Goal: Information Seeking & Learning: Learn about a topic

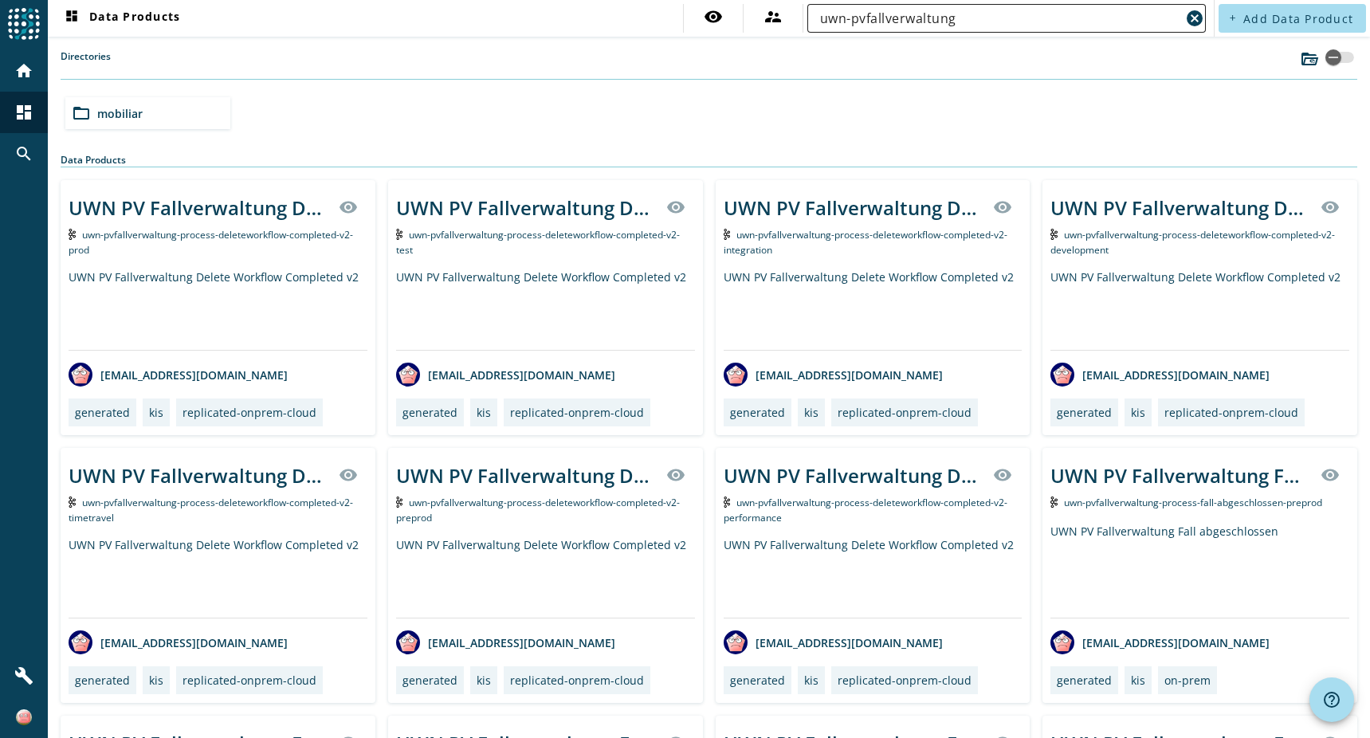
scroll to position [638, 0]
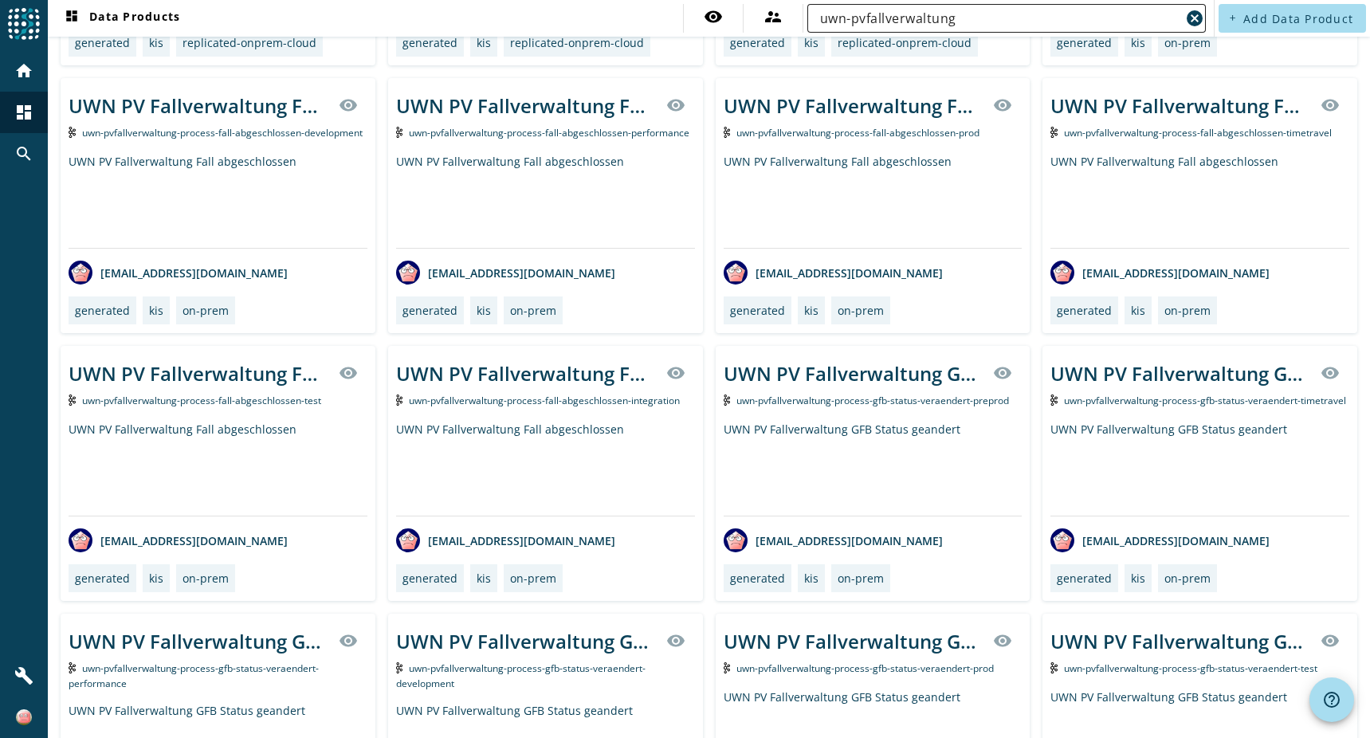
click at [982, 10] on input "uwn-pvfallverwaltung" at bounding box center [1000, 18] width 360 height 19
paste input "-process-deleteworkflow-completed-v2"
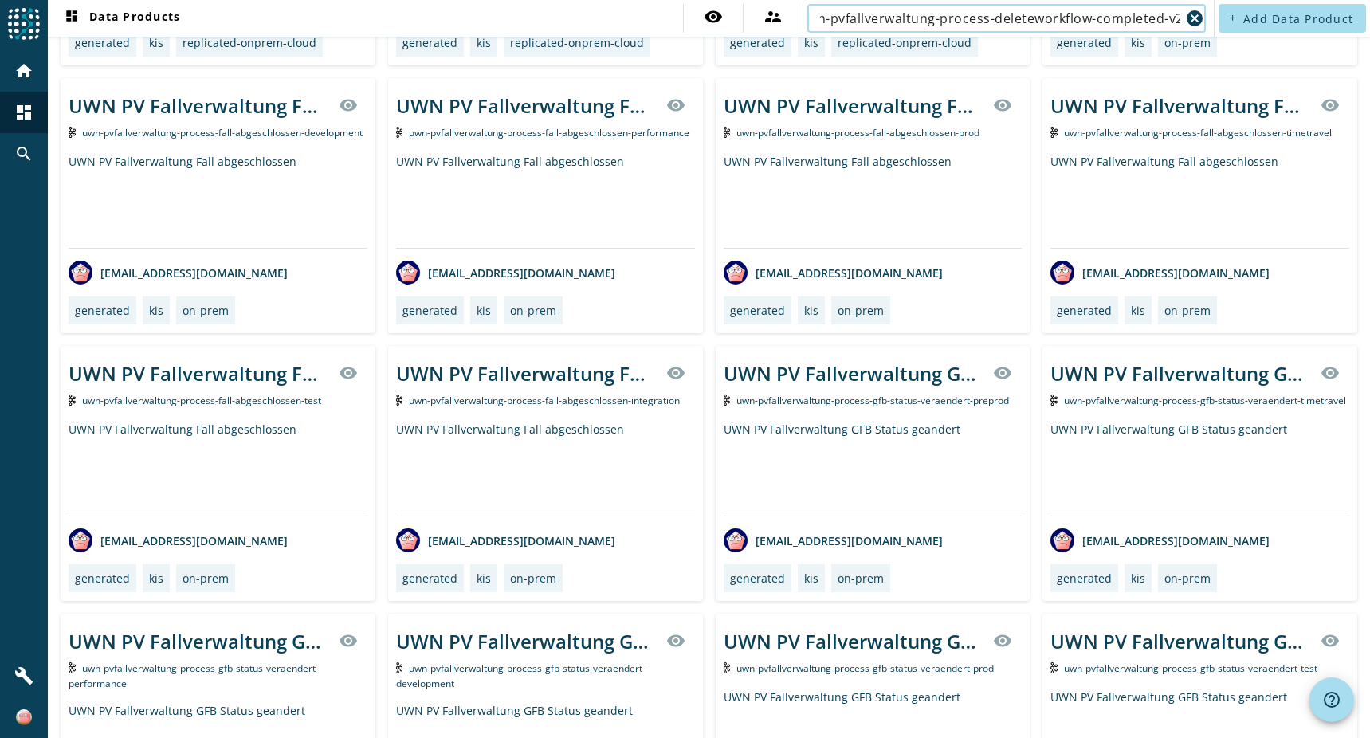
type input "uwn-pvfallverwaltung-process-deleteworkflow-completed-v2"
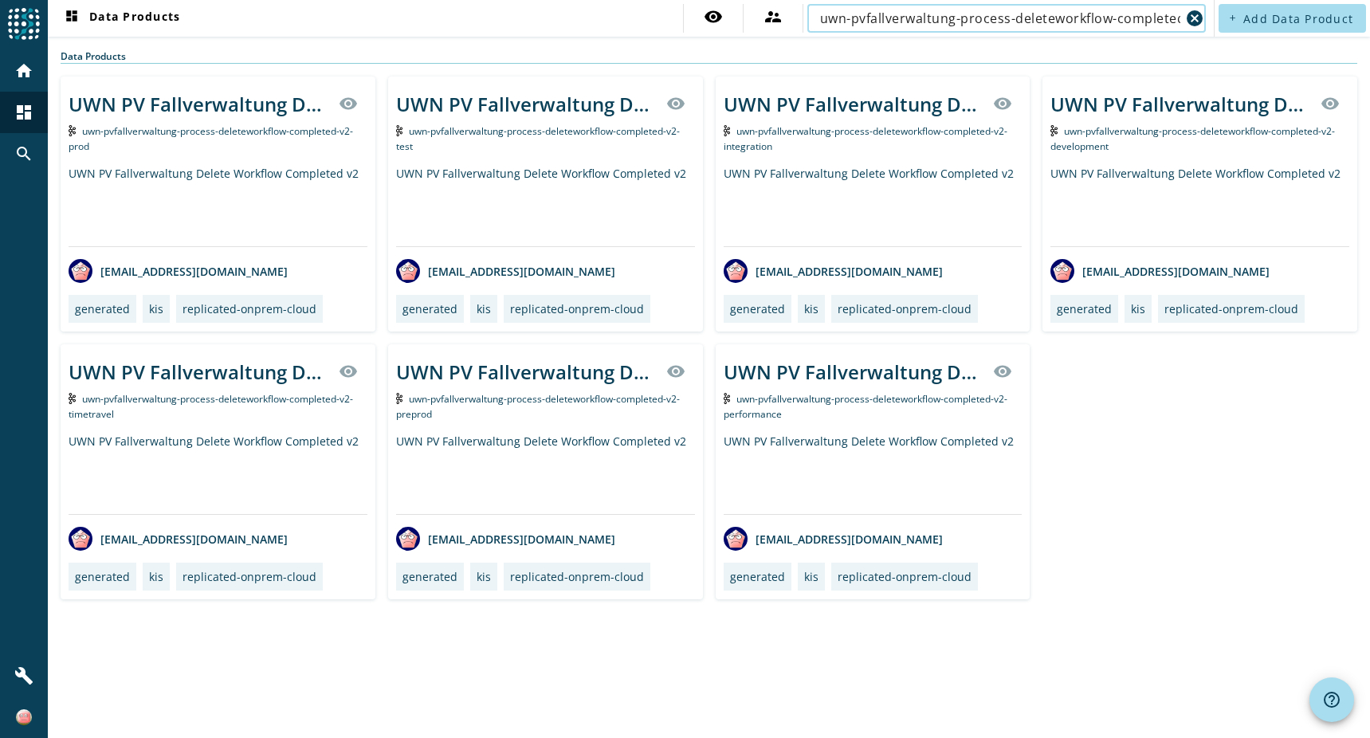
click at [983, 17] on input "uwn-pvfallverwaltung-process-deleteworkflow-completed-v2" at bounding box center [1000, 18] width 360 height 19
click at [1167, 535] on div "UWN PV Fallverwaltung Delete Workflow Completed v2 visibility uwn-pvfallverwalt…" at bounding box center [709, 338] width 1297 height 523
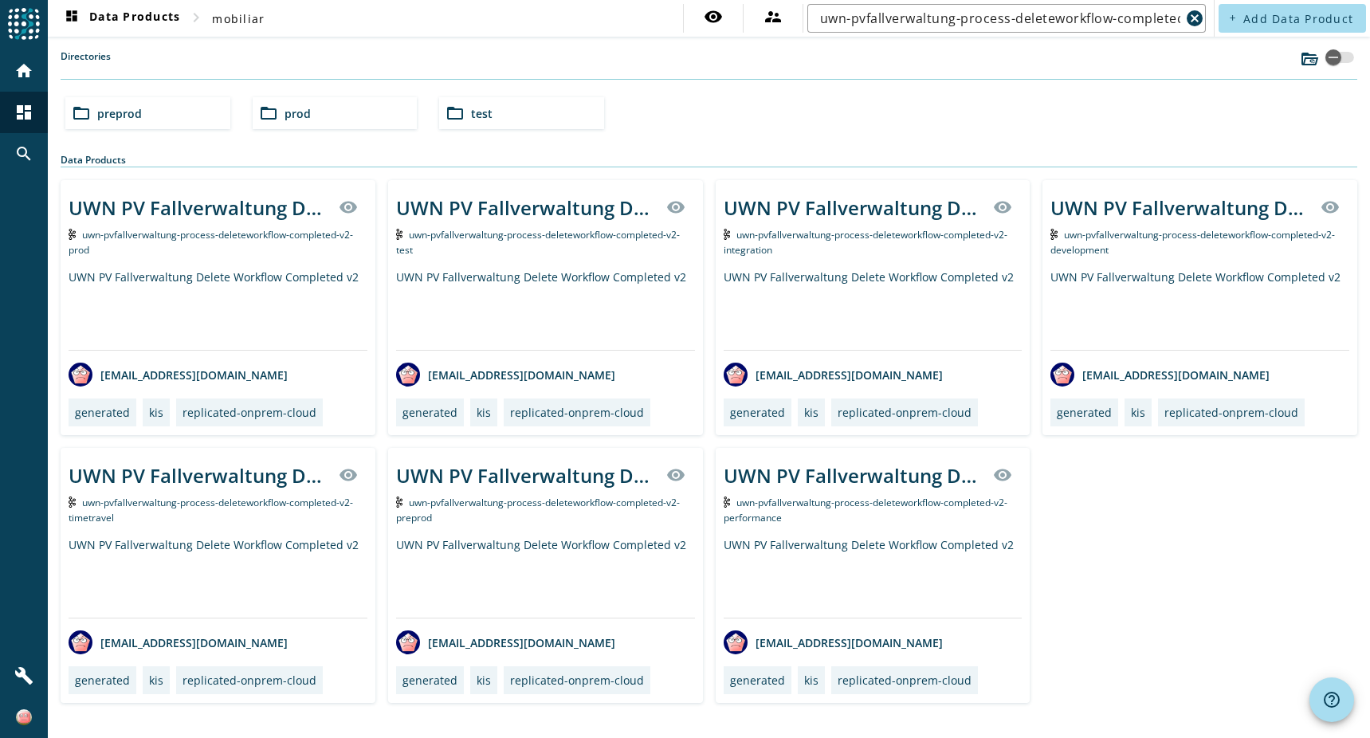
click at [101, 111] on span "preprod" at bounding box center [119, 113] width 45 height 15
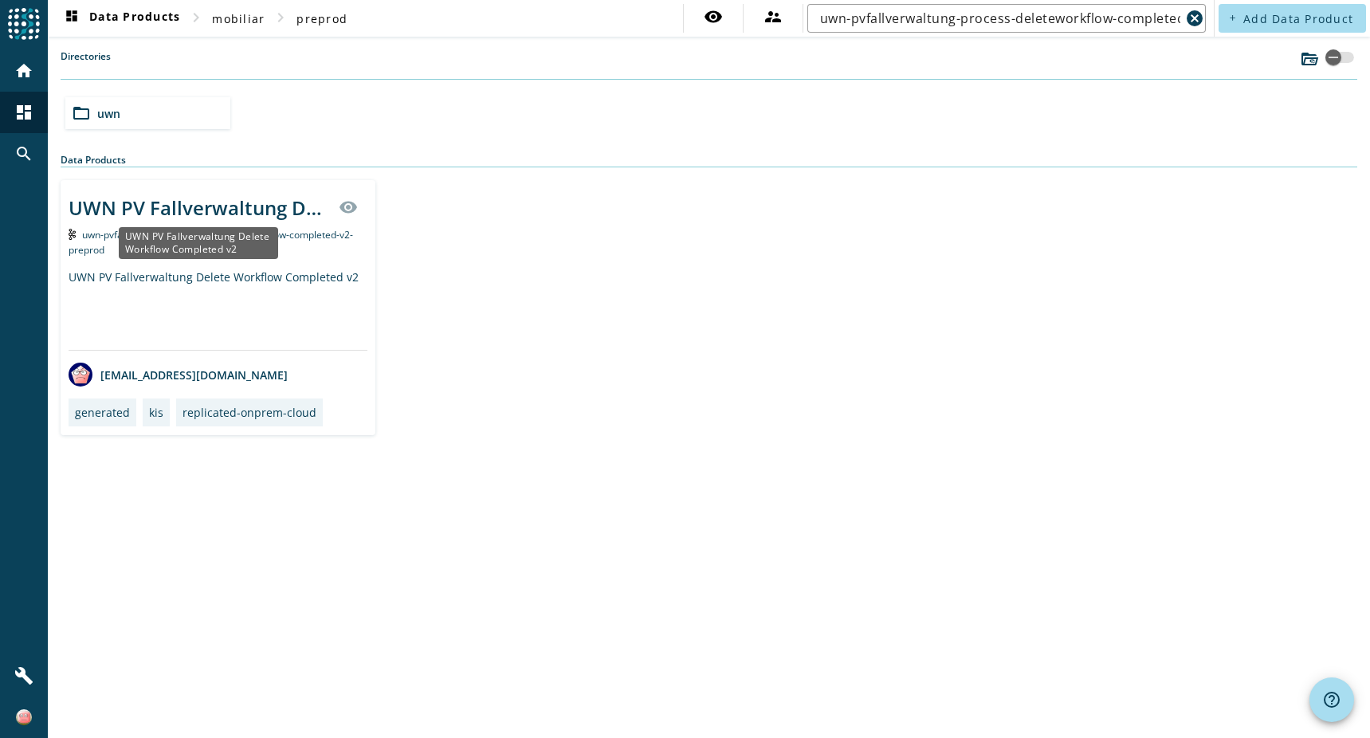
click at [208, 204] on div "UWN PV Fallverwaltung Delete Workflow Completed v2" at bounding box center [199, 207] width 261 height 26
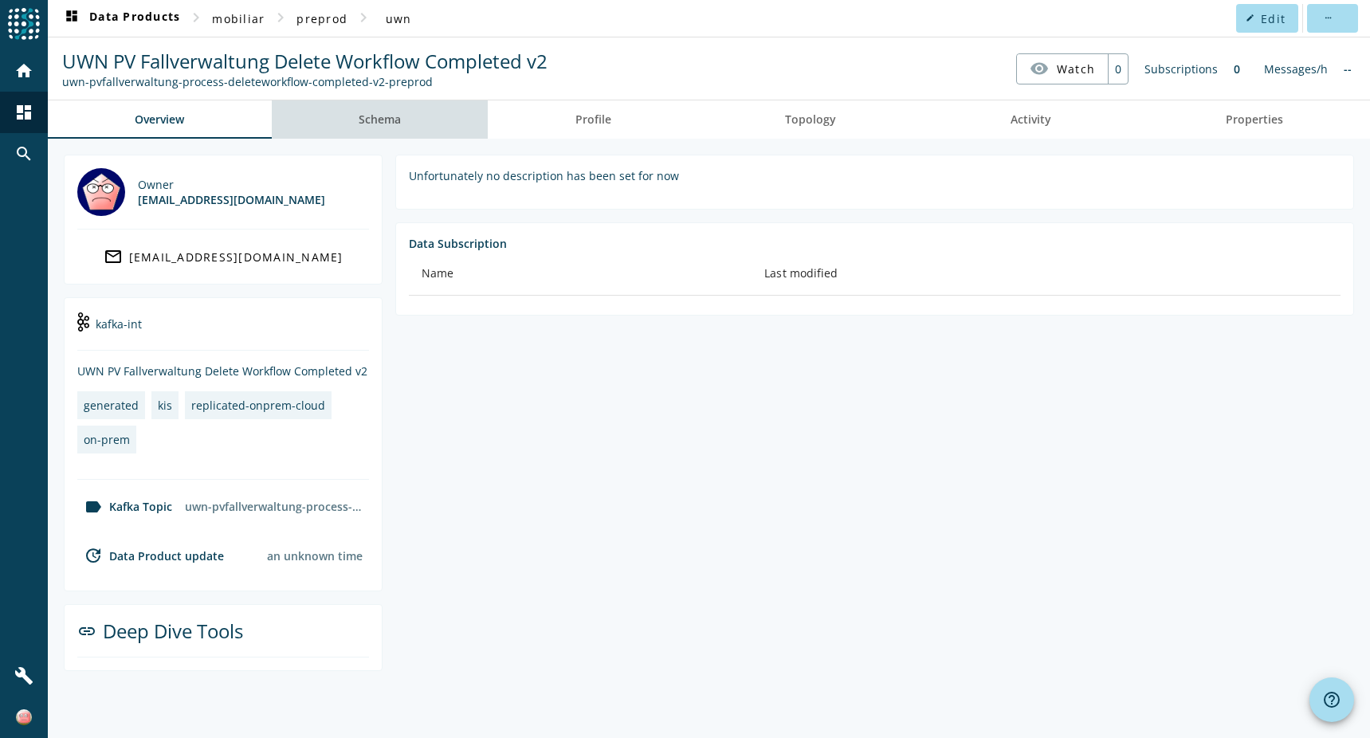
click at [398, 118] on span "Schema" at bounding box center [380, 119] width 42 height 11
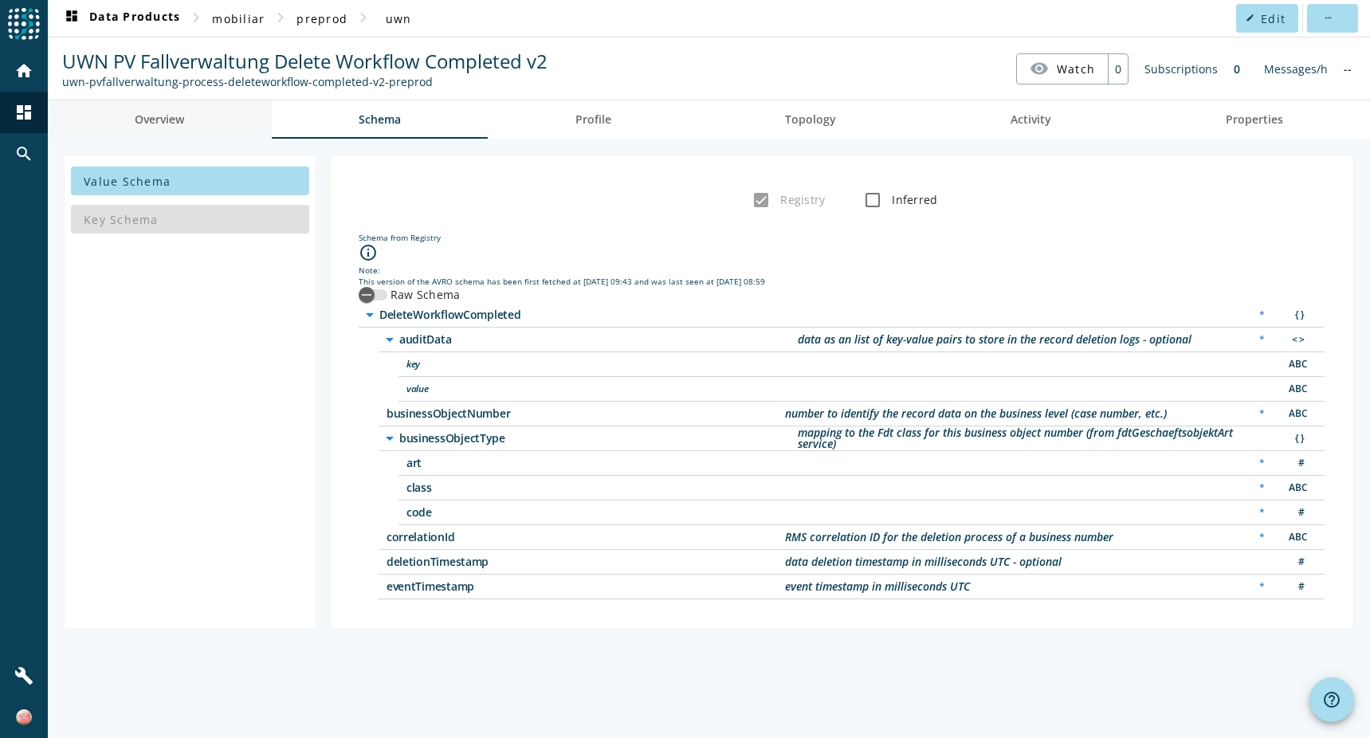
click at [177, 122] on span "Overview" at bounding box center [159, 119] width 49 height 11
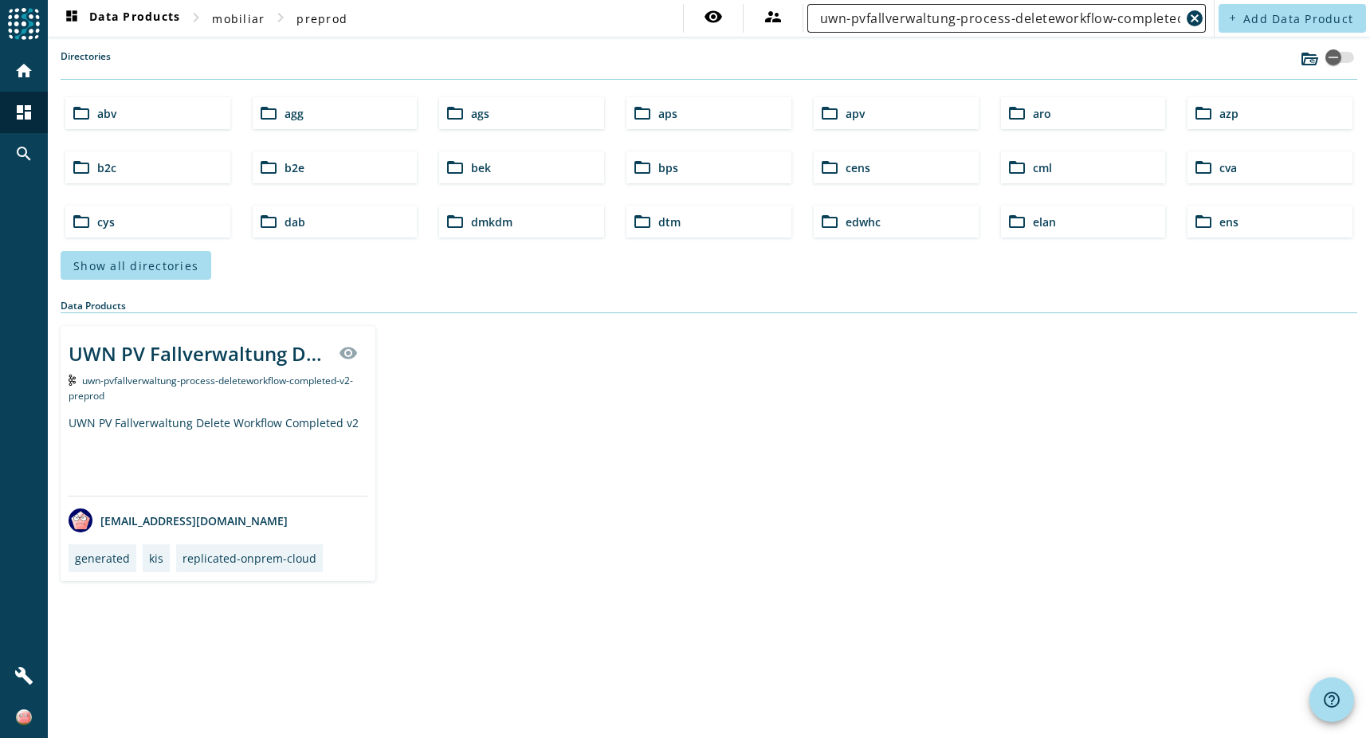
click at [984, 18] on input "uwn-pvfallverwaltung-process-deleteworkflow-completed-v2" at bounding box center [1000, 18] width 360 height 19
paste input "visum-benoetigt"
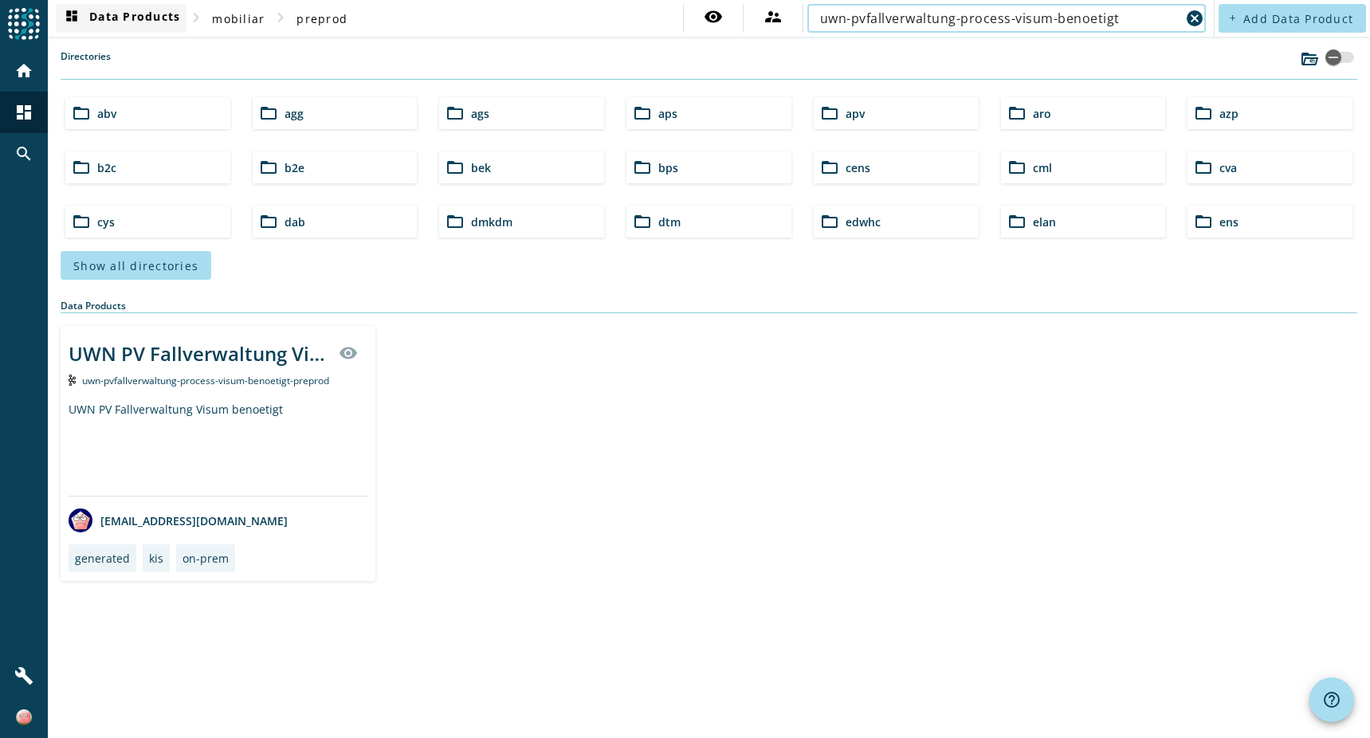
click at [123, 16] on span "dashboard Data Products" at bounding box center [121, 18] width 118 height 19
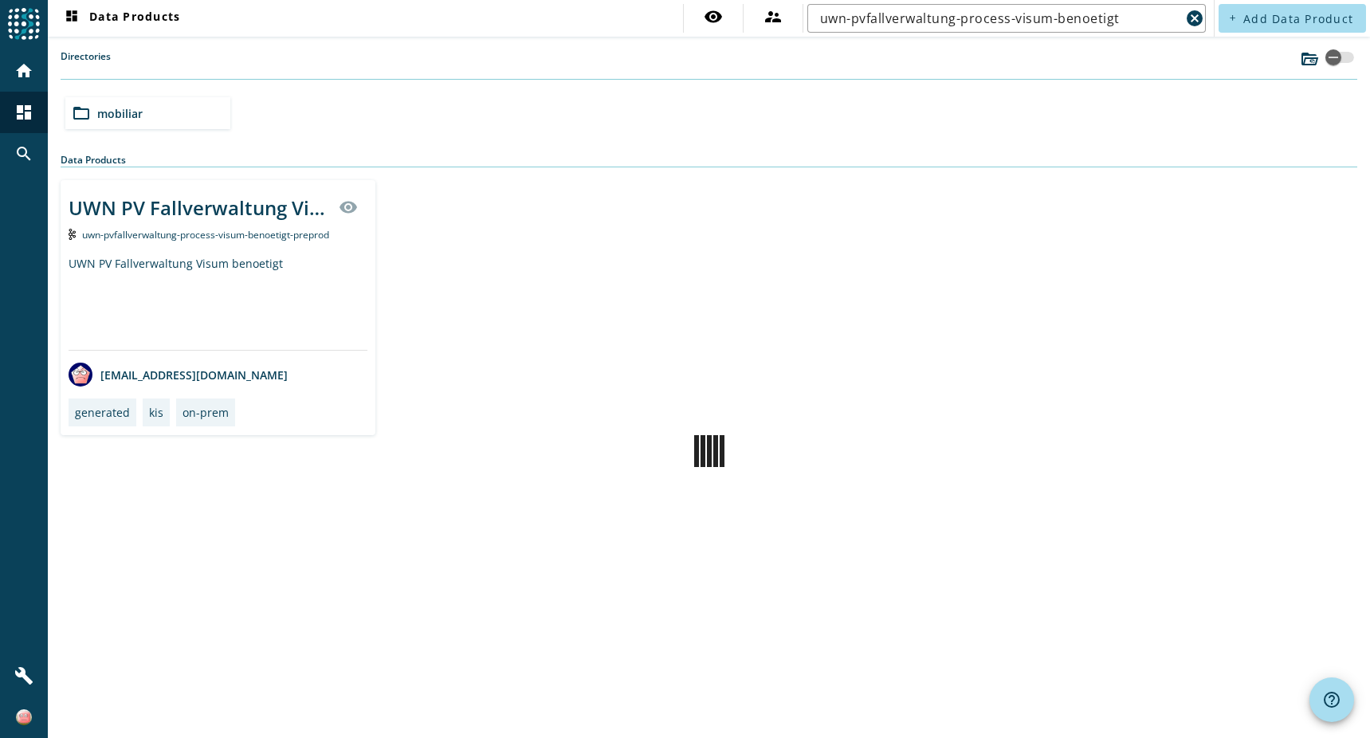
click at [34, 24] on img at bounding box center [24, 24] width 32 height 32
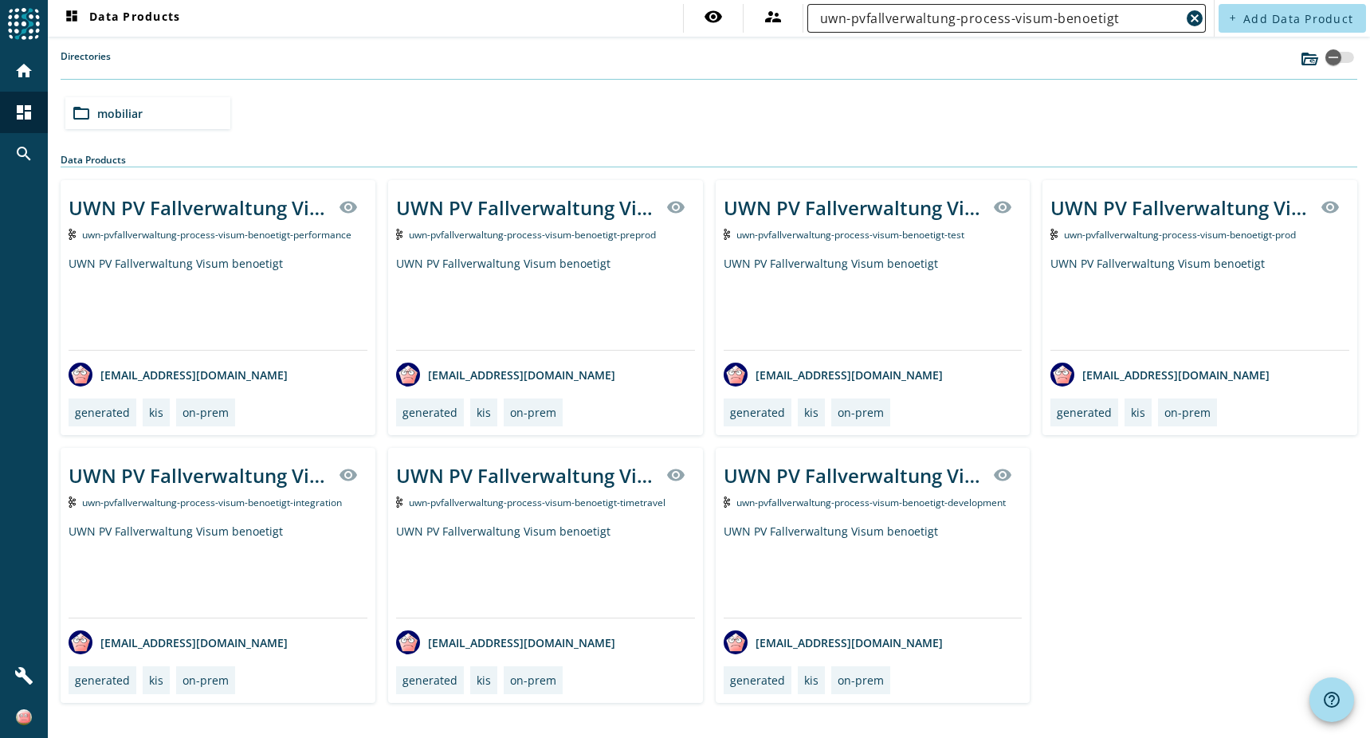
click at [982, 26] on input "uwn-pvfallverwaltung-process-visum-benoetigt" at bounding box center [1000, 18] width 360 height 19
click at [112, 112] on div "Data Product Catalog" at bounding box center [111, 112] width 114 height 19
click at [414, 105] on div "folder_open mobiliar" at bounding box center [709, 113] width 1300 height 45
click at [124, 111] on span "mobiliar" at bounding box center [119, 113] width 45 height 15
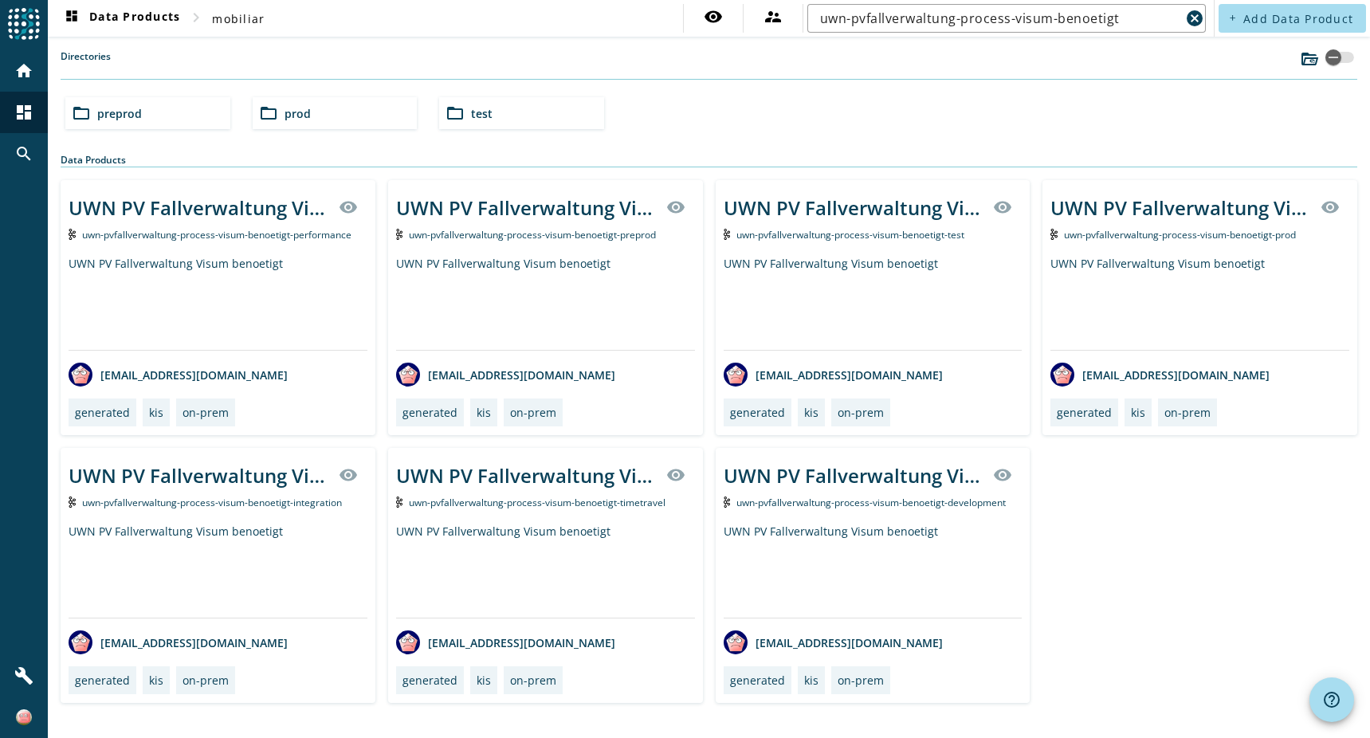
click at [124, 111] on span "preprod" at bounding box center [119, 113] width 45 height 15
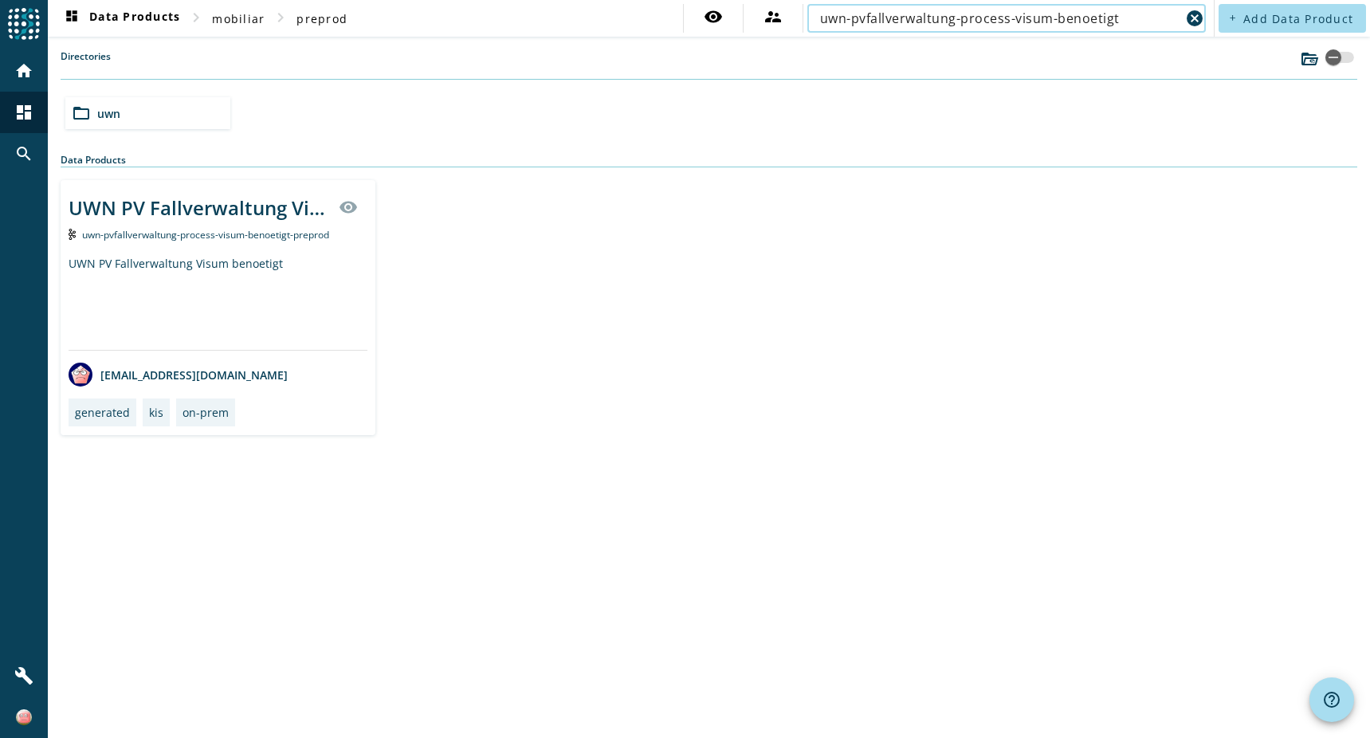
click at [1138, 18] on input "uwn-pvfallverwaltung-process-visum-benoetigt" at bounding box center [1000, 18] width 360 height 19
click at [1138, 17] on input "uwn-pvfallverwaltung-process-visum-benoetigt" at bounding box center [1000, 18] width 360 height 19
paste input "gfb-status-veraender"
click at [1112, 23] on input "uwn-pvfallverwaltung-process-gfb-status-veraendert" at bounding box center [1000, 18] width 360 height 19
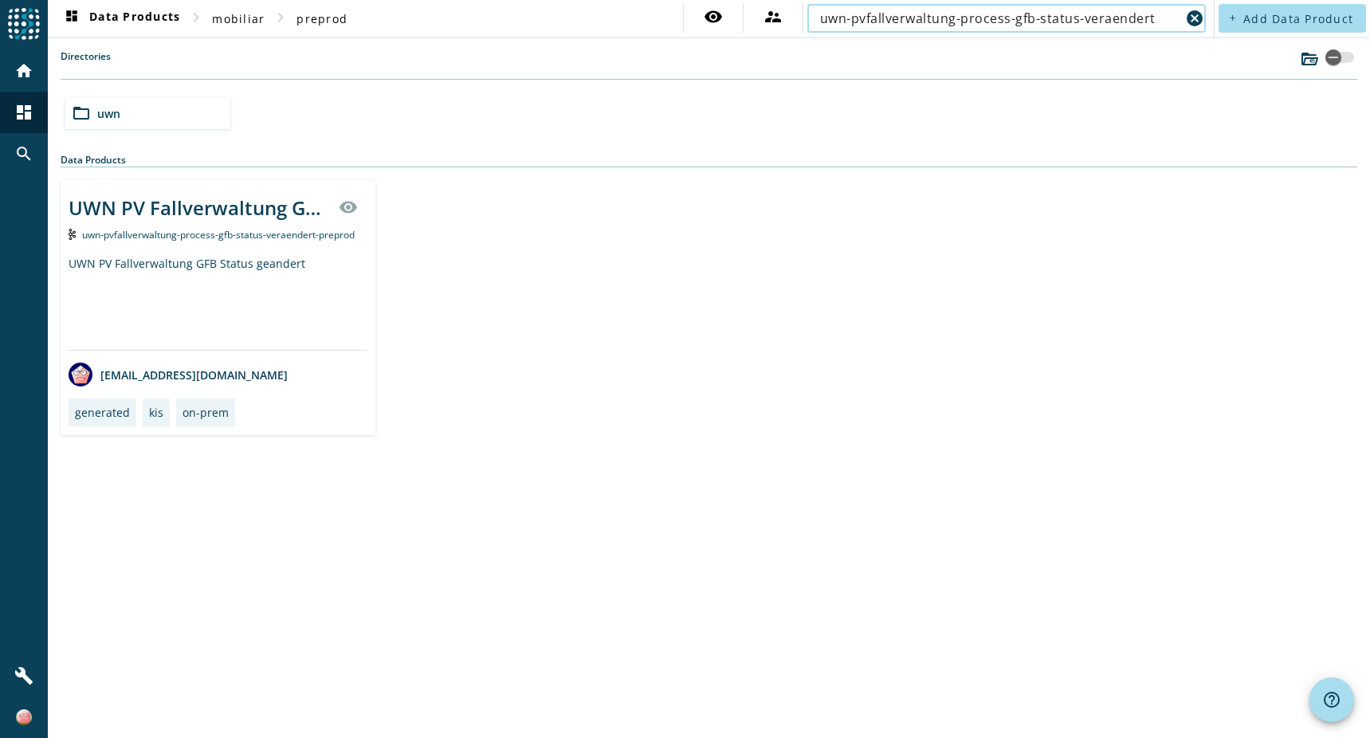
click at [1112, 23] on input "uwn-pvfallverwaltung-process-gfb-status-veraendert" at bounding box center [1000, 18] width 360 height 19
paste input "fall-abgeschlossen"
click at [1105, 18] on input "uwn-pvfallverwaltung-process-fall-abgeschlossen" at bounding box center [1000, 18] width 360 height 19
paste input "aro-fallzustand-process-case-changed-dev"
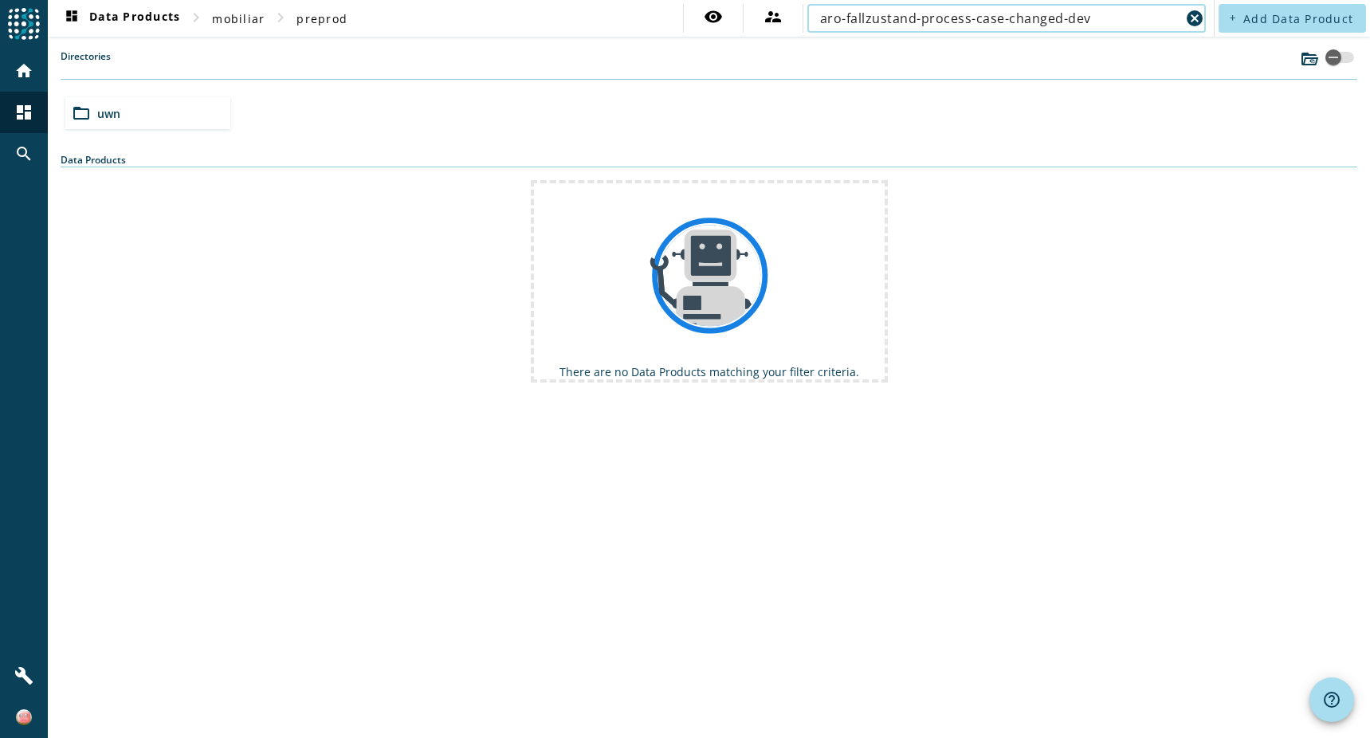
type input "aro-fallzustand-process-case-changed-dev"
click at [162, 121] on div "folder_open uwn" at bounding box center [147, 113] width 165 height 32
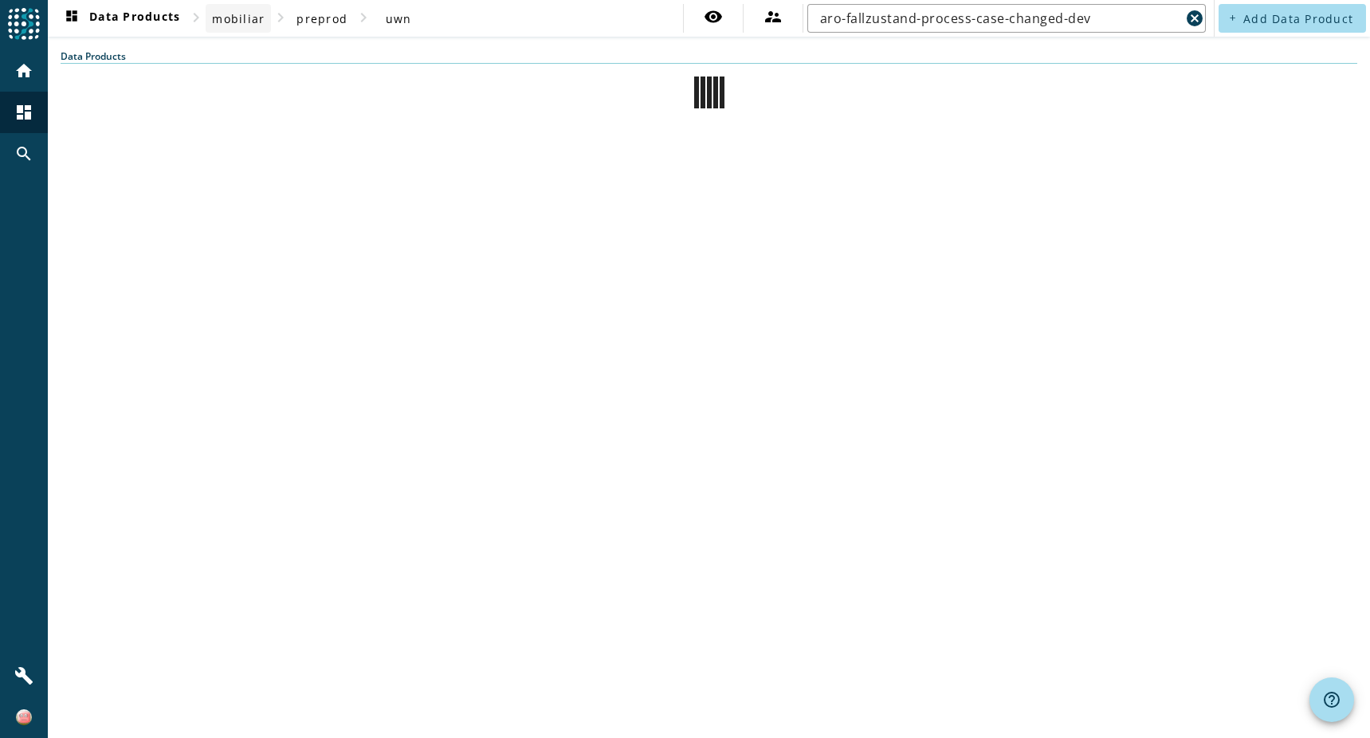
click at [239, 18] on span "mobiliar" at bounding box center [238, 18] width 53 height 15
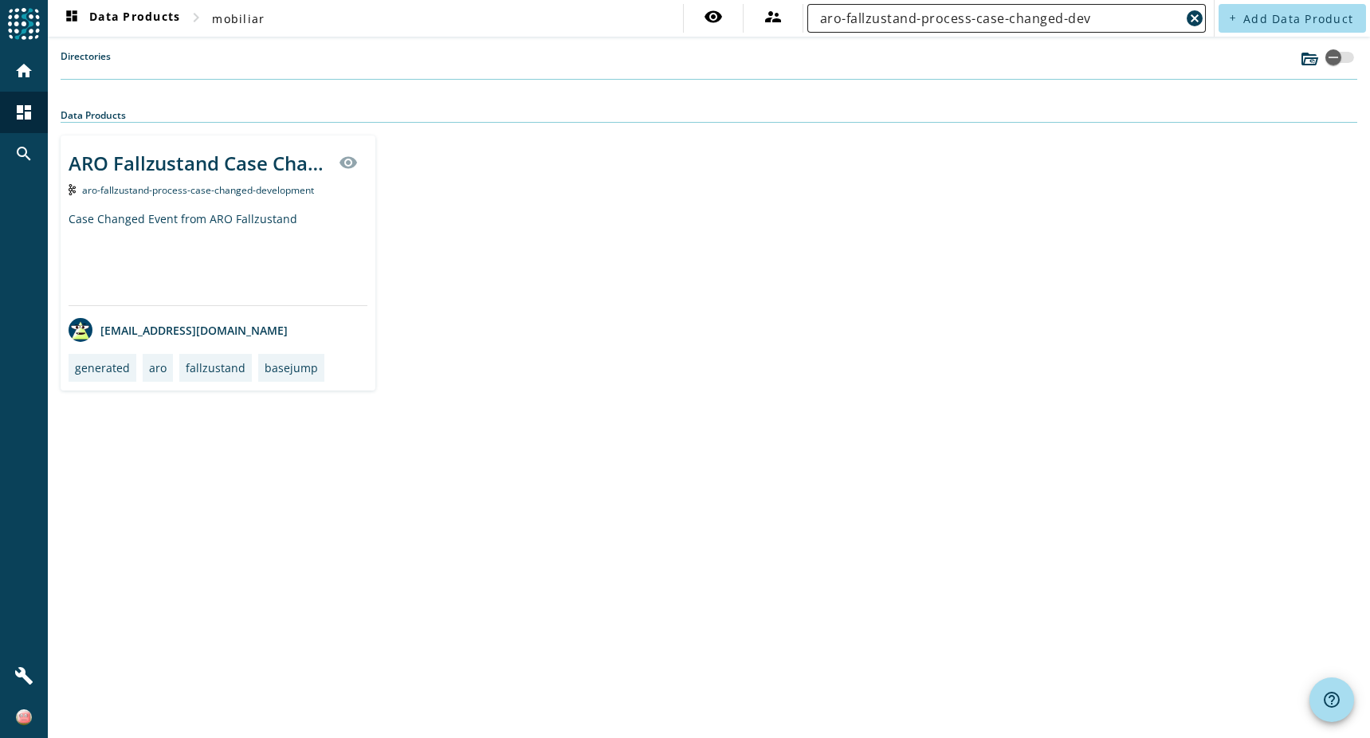
click at [1122, 26] on input "aro-fallzustand-process-case-changed-dev" at bounding box center [1000, 18] width 360 height 19
click at [248, 163] on div "ARO Fallzustand Case Changed Event" at bounding box center [199, 163] width 261 height 26
click at [1120, 18] on input "aro-fallzustand-process-case-changed-dev" at bounding box center [1000, 18] width 360 height 19
click at [1080, 16] on input "aro-fallzustand-process-case-changed-dev" at bounding box center [1000, 18] width 360 height 19
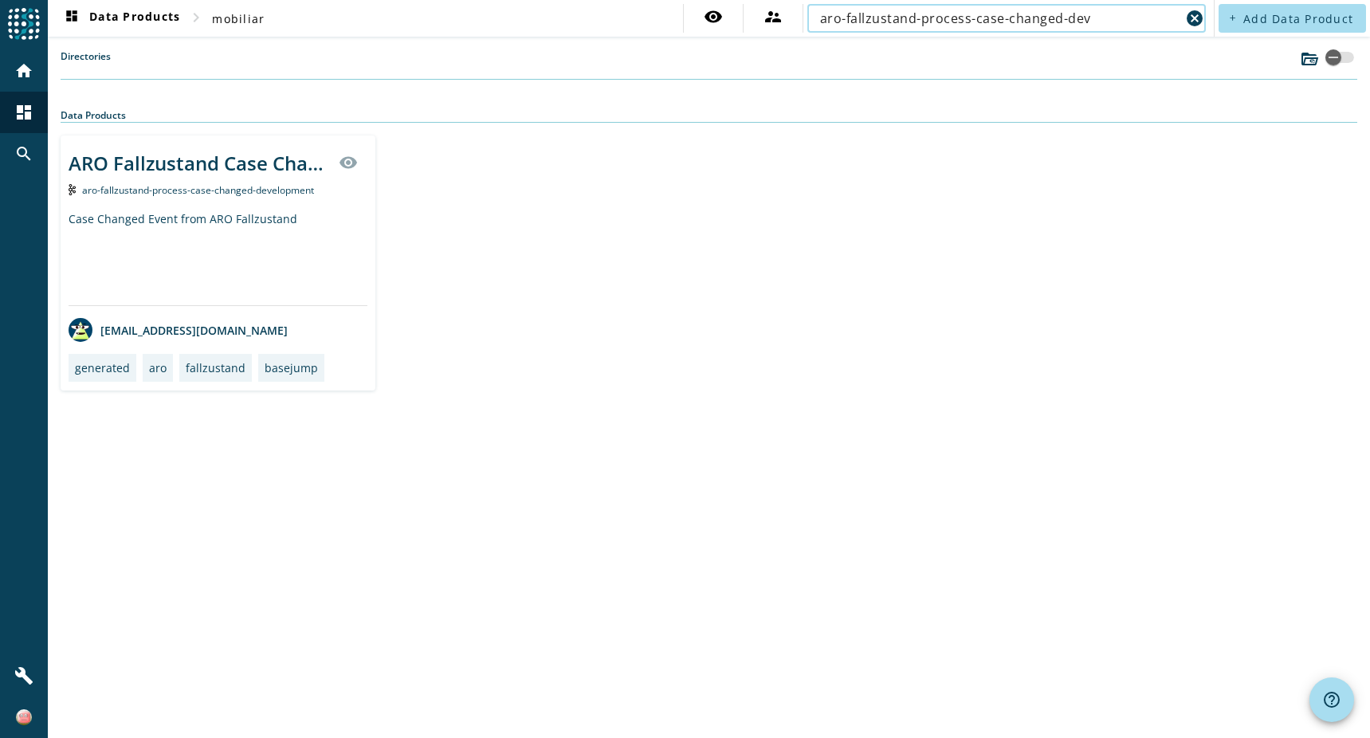
click at [1080, 15] on input "aro-fallzustand-process-case-changed-dev" at bounding box center [1000, 18] width 360 height 19
paste input "rms-loeschorchestrator-process-deleteworkflow-started-v2-svt"
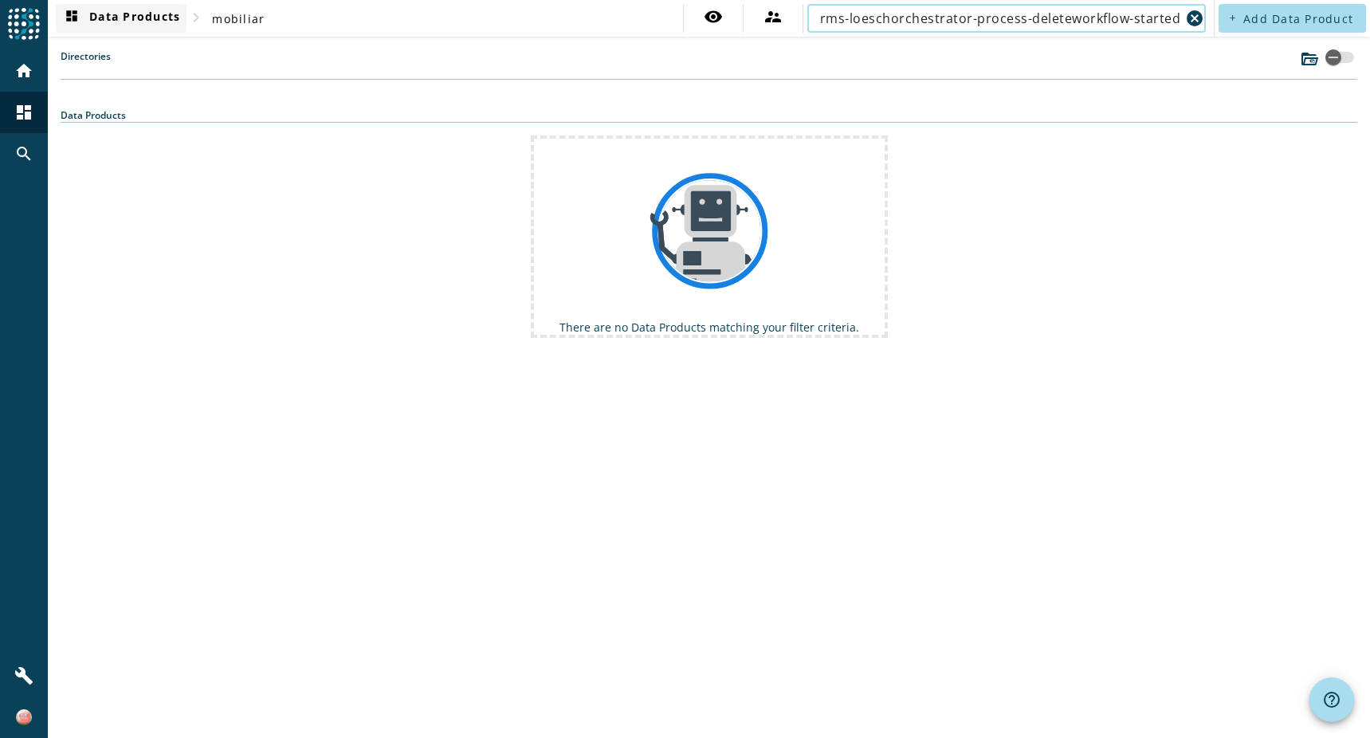
click at [128, 12] on span "dashboard Data Products" at bounding box center [121, 18] width 118 height 19
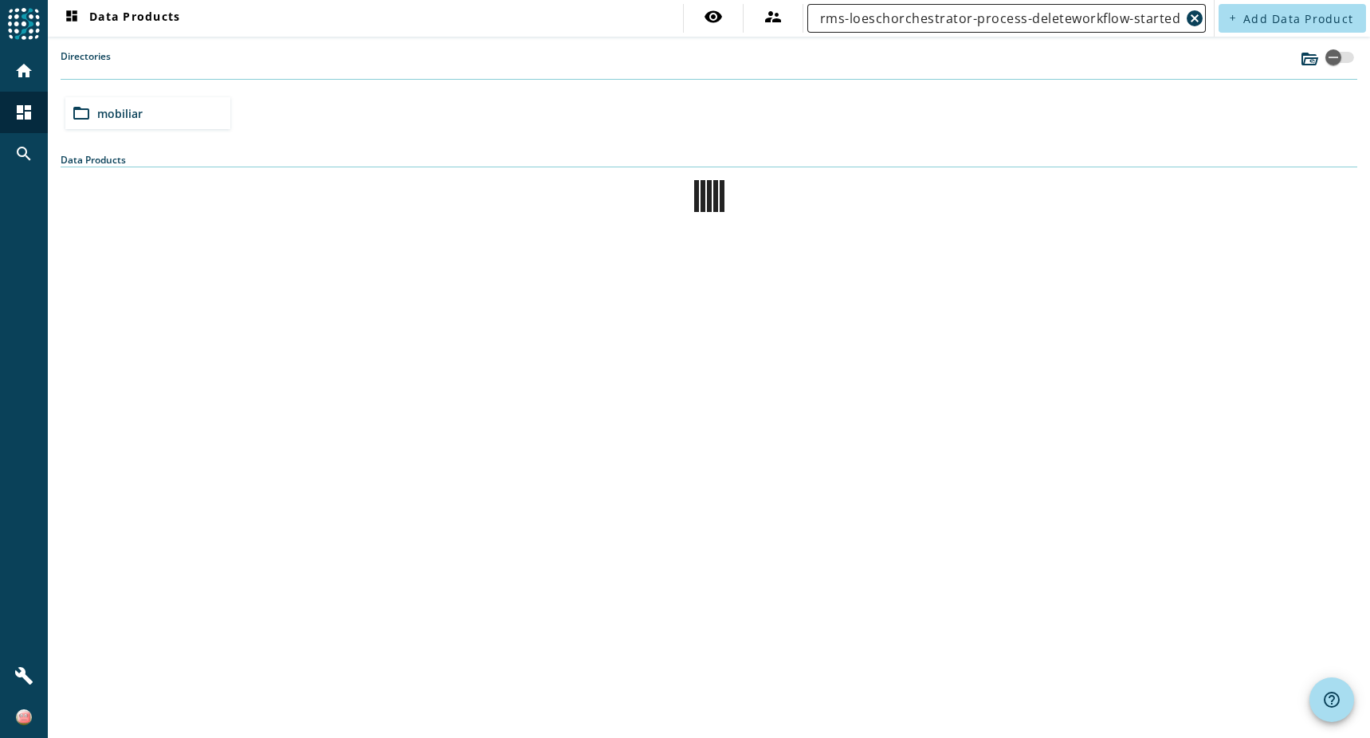
click at [1036, 17] on input "rms-loeschorchestrator-process-deleteworkflow-started-v2-svt" at bounding box center [1000, 18] width 360 height 19
paste input "text"
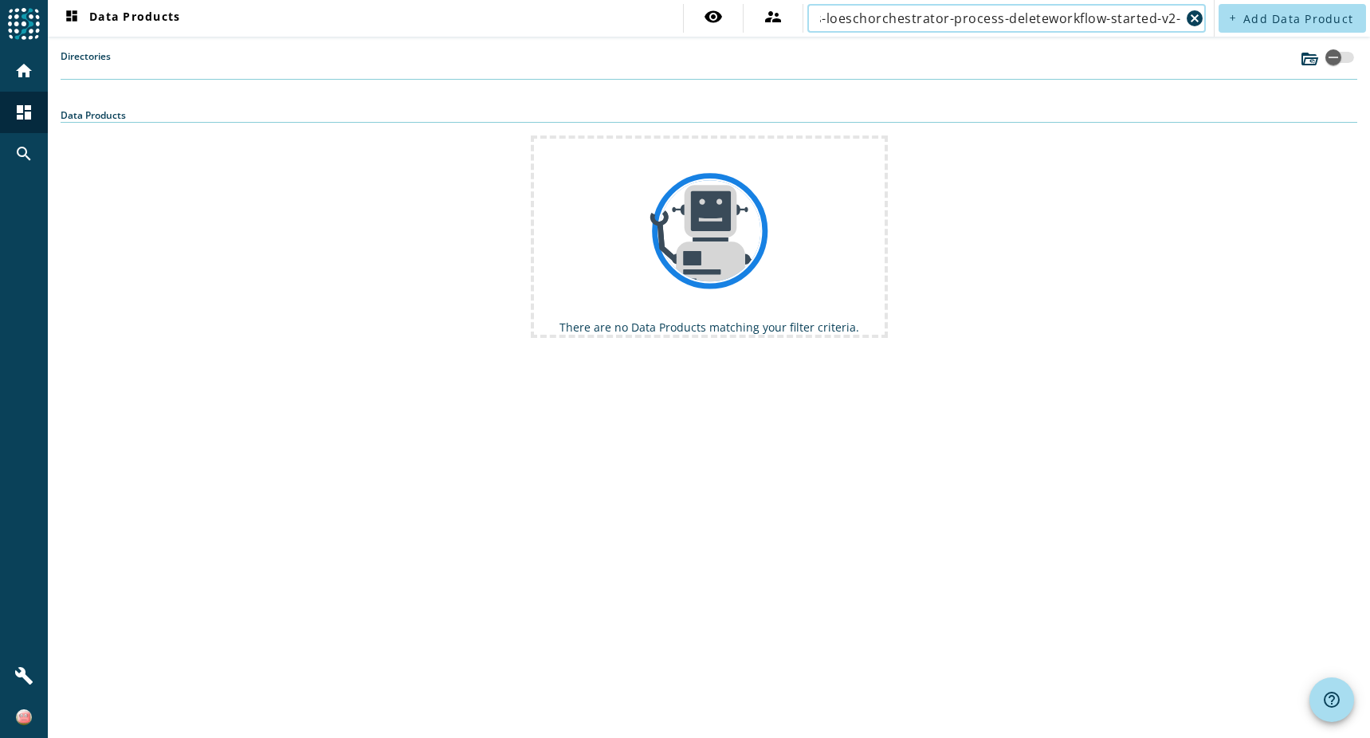
scroll to position [0, 17]
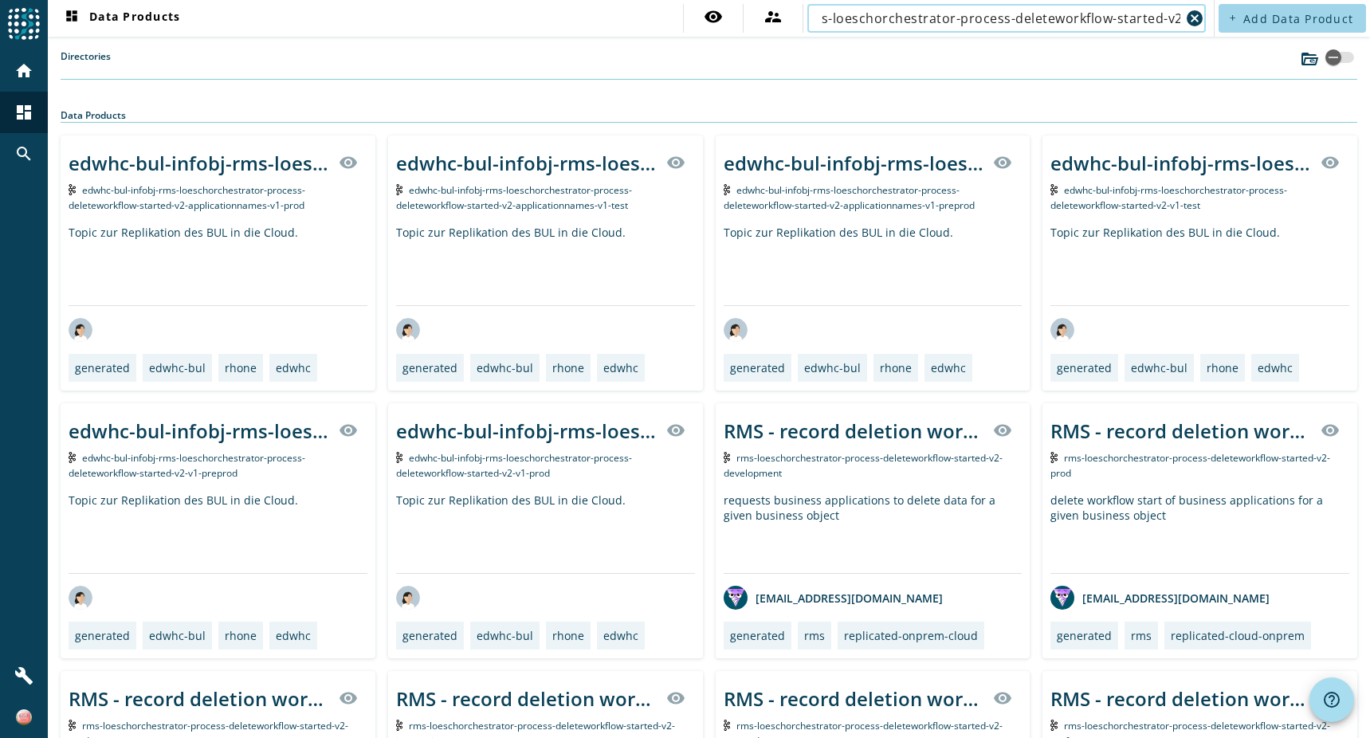
scroll to position [0, 12]
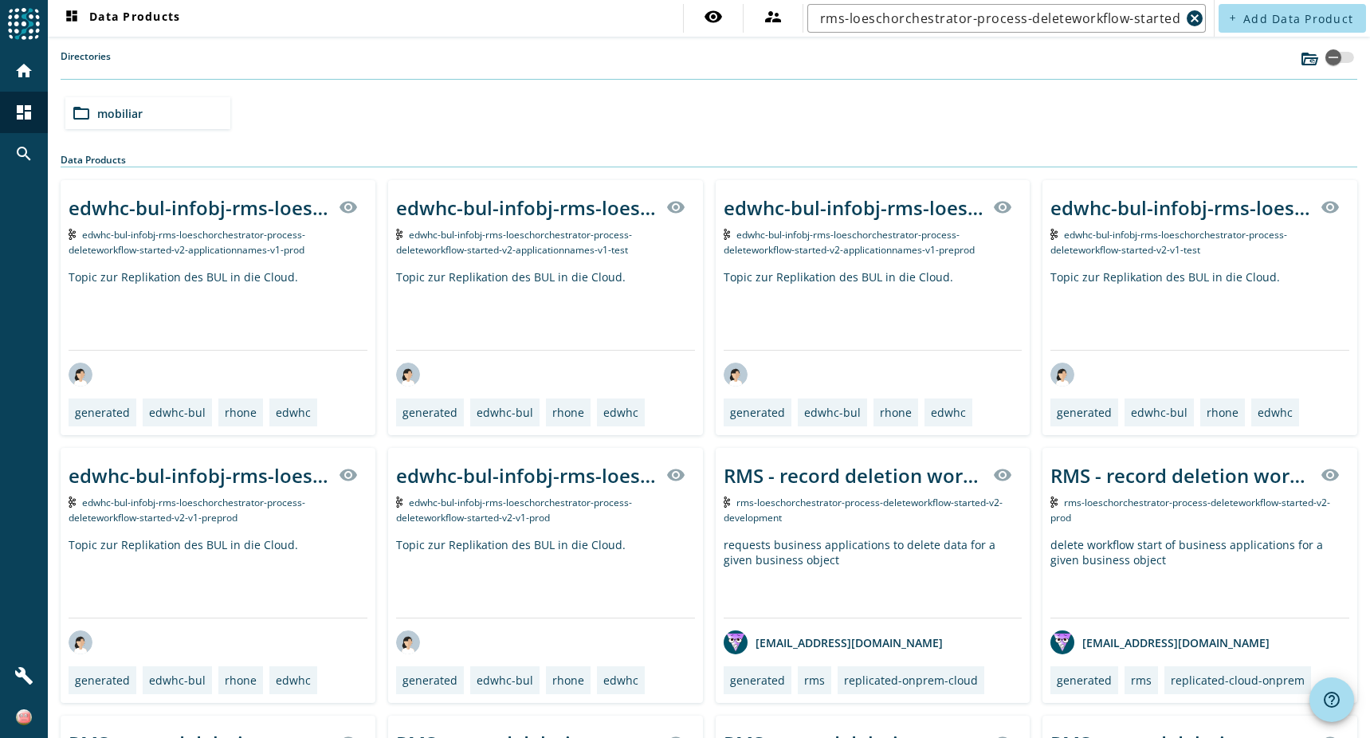
click at [131, 116] on span "mobiliar" at bounding box center [119, 113] width 45 height 15
click at [1148, 22] on input "rms-loeschorchestrator-process-deleteworkflow-started-v2" at bounding box center [1000, 18] width 360 height 19
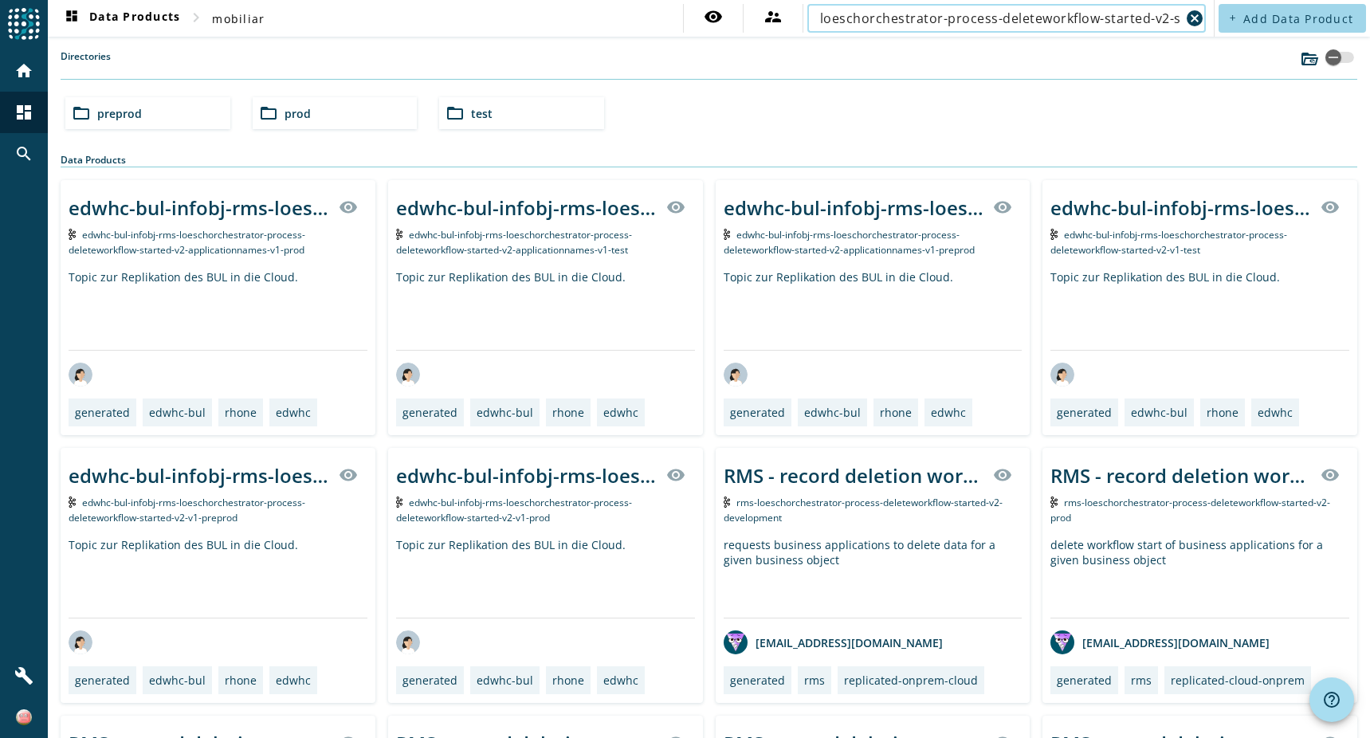
scroll to position [0, 34]
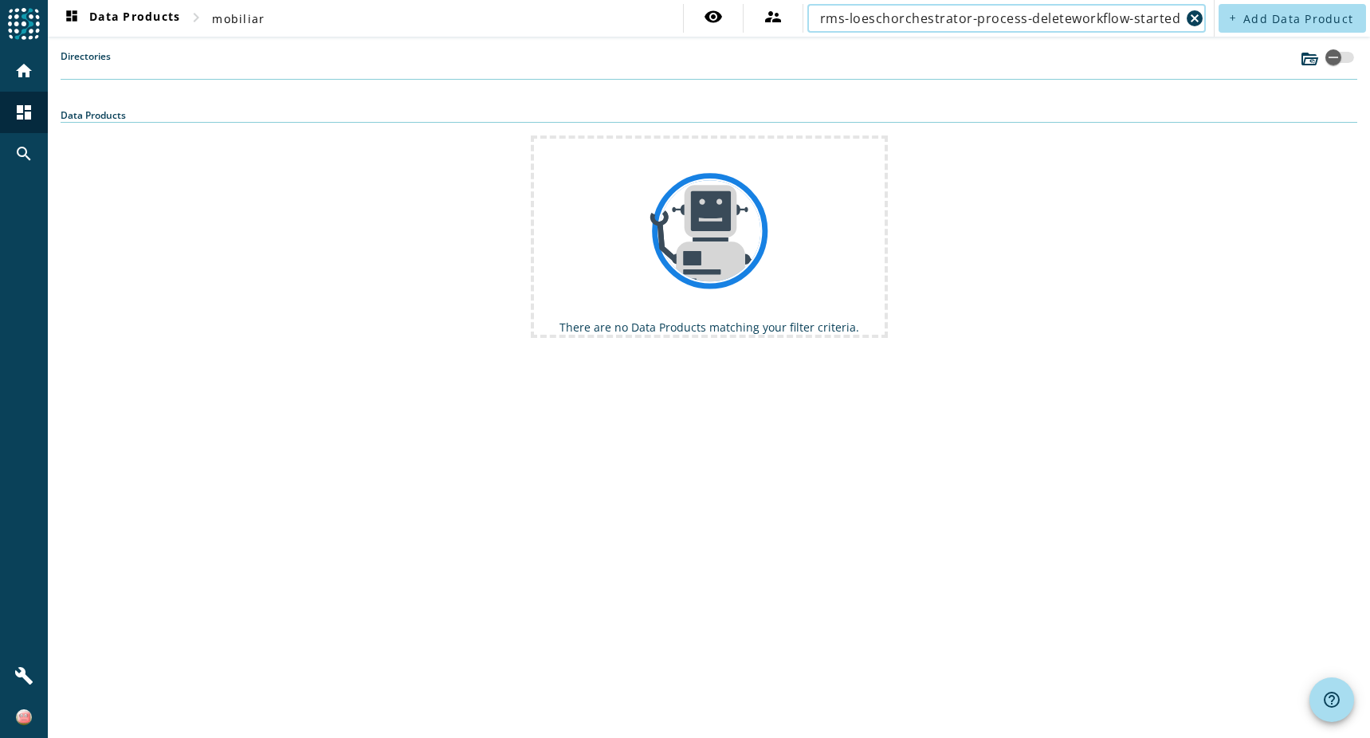
scroll to position [0, 34]
drag, startPoint x: 1112, startPoint y: 18, endPoint x: 1372, endPoint y: 13, distance: 260.6
click at [1369, 13] on html "menu Agoora home dashboard search build dashboard Data Products chevron_right m…" at bounding box center [685, 369] width 1370 height 738
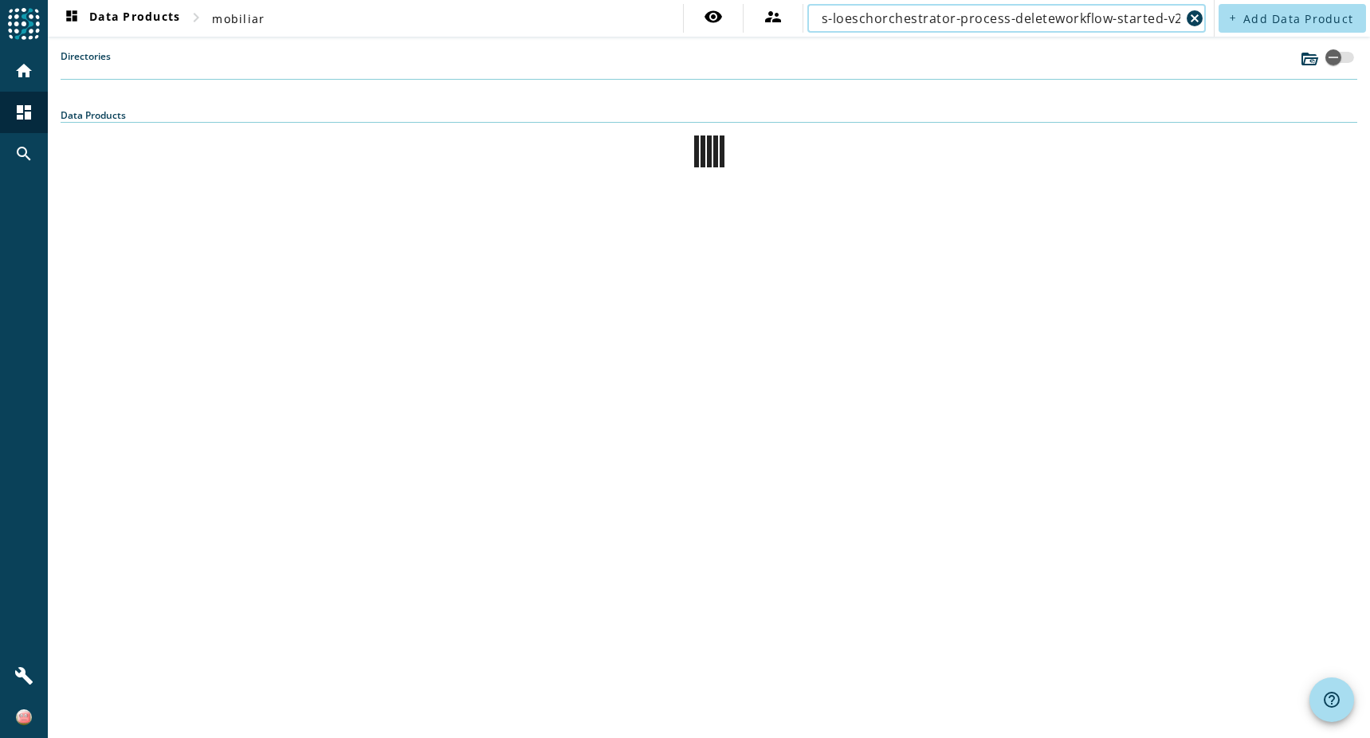
scroll to position [0, 12]
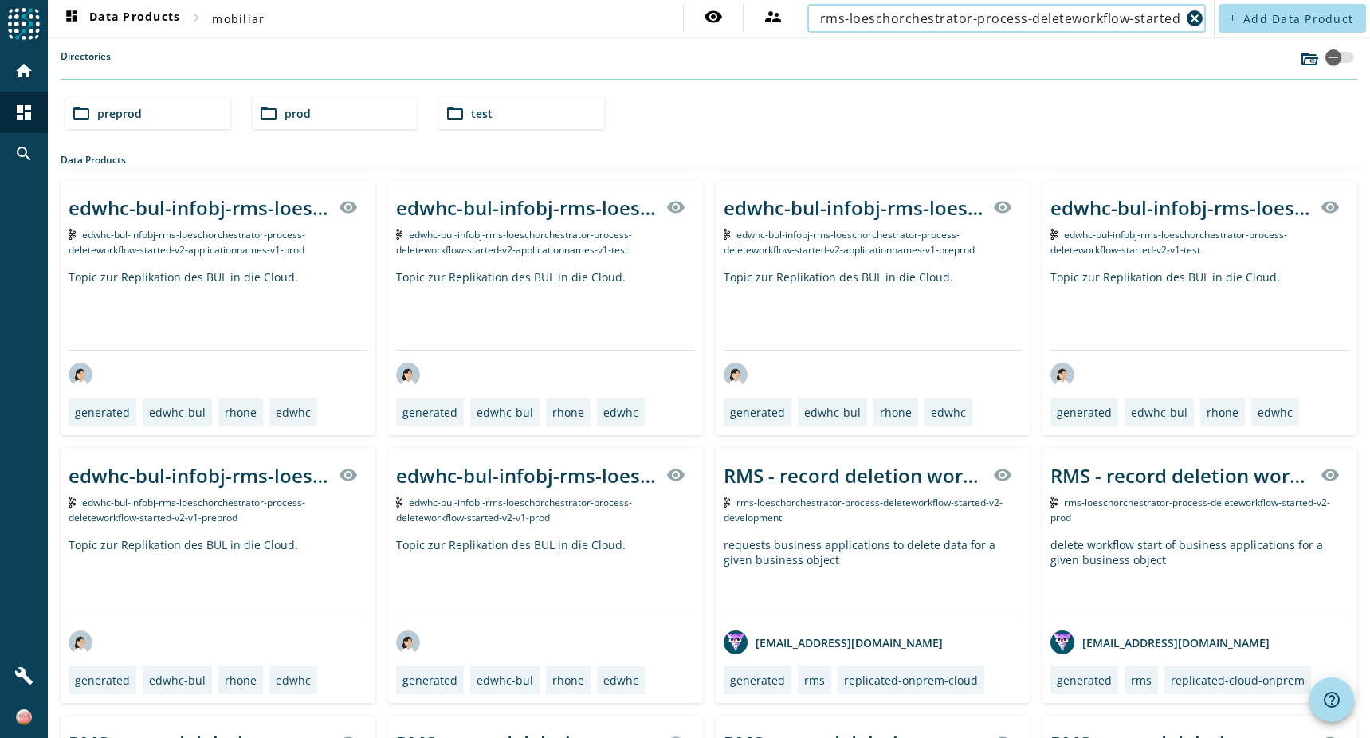
click at [1104, 22] on input "rms-loeschorchestrator-process-deleteworkflow-started-v2" at bounding box center [1000, 18] width 360 height 19
paste input "aro-fallzustand-process-case-changed"
type input "aro-fallzustand-process-case-changed"
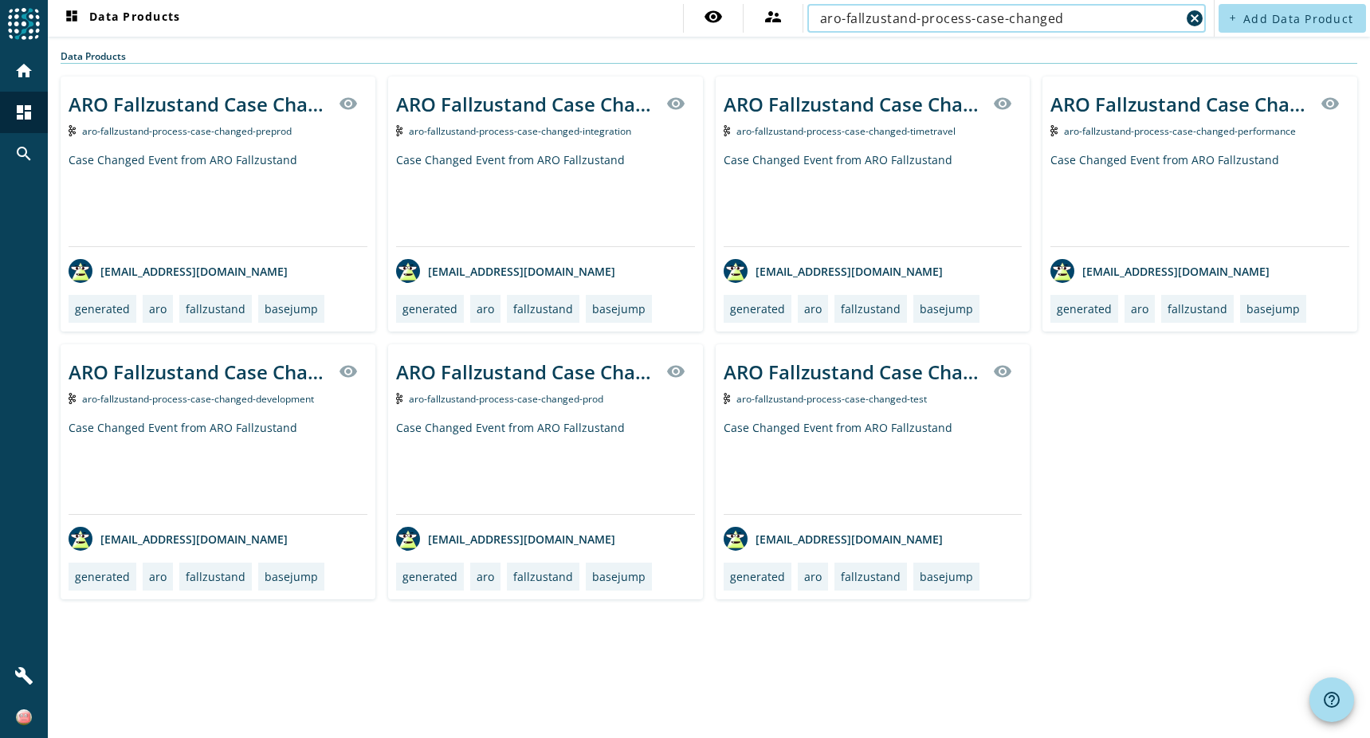
click at [1111, 10] on input "aro-fallzustand-process-case-changed" at bounding box center [1000, 18] width 360 height 19
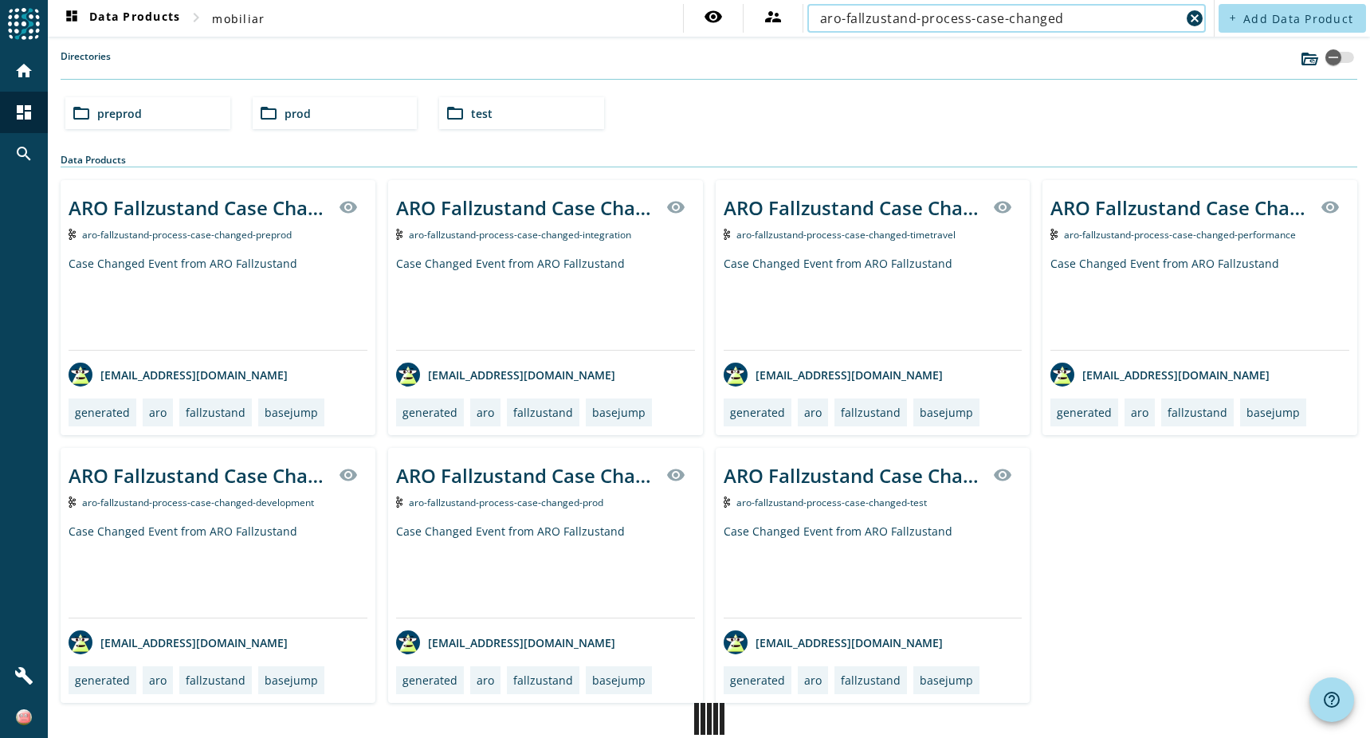
click at [1104, 14] on input "aro-fallzustand-process-case-changed" at bounding box center [1000, 18] width 360 height 19
click at [128, 18] on span "dashboard Data Products" at bounding box center [121, 18] width 118 height 19
click at [111, 118] on span "mobiliar" at bounding box center [119, 113] width 45 height 15
click at [1089, 17] on input "aro-fallzustand-process-case-changed" at bounding box center [1000, 18] width 360 height 19
click at [171, 117] on div "folder_open preprod" at bounding box center [147, 113] width 165 height 32
